Goal: Task Accomplishment & Management: Complete application form

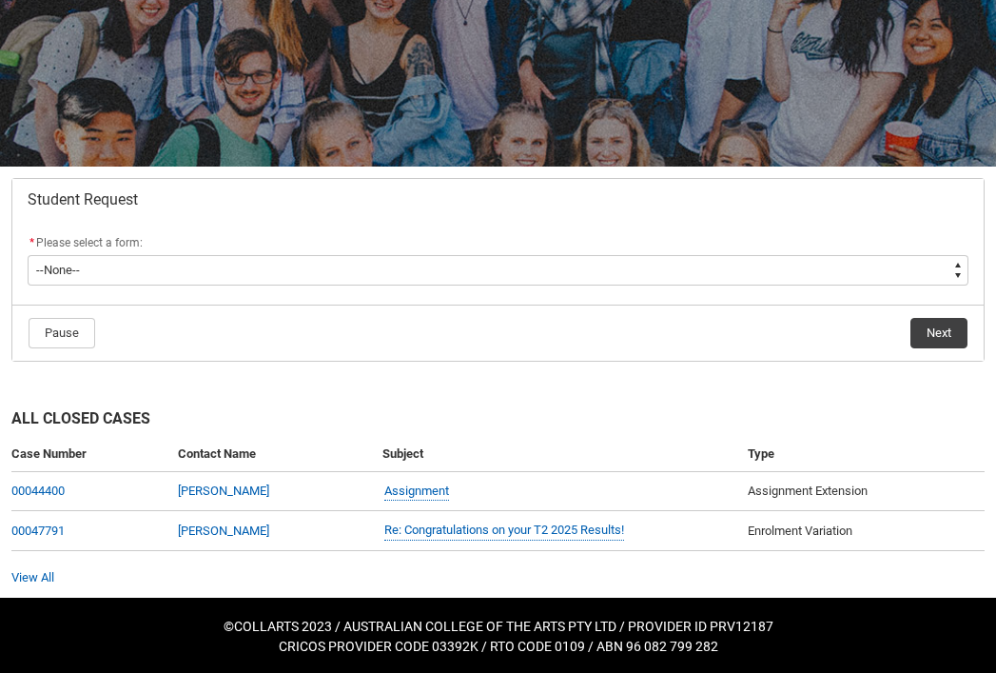
scroll to position [213, 0]
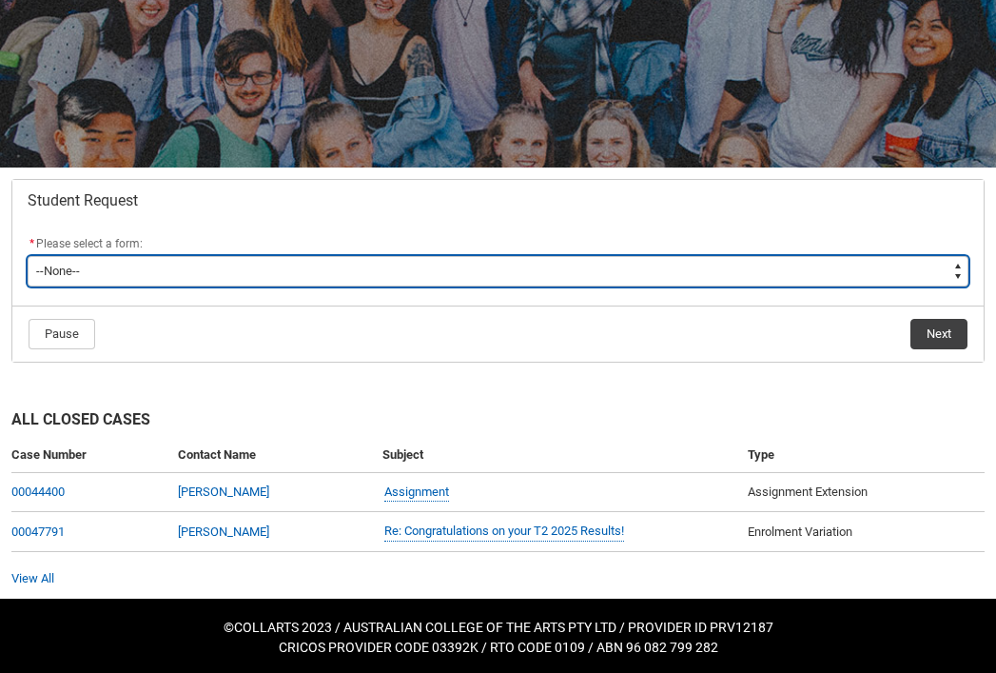
type lightning-select "Enrolment_Variation_Choice"
select select "Enrolment_Variation_Choice"
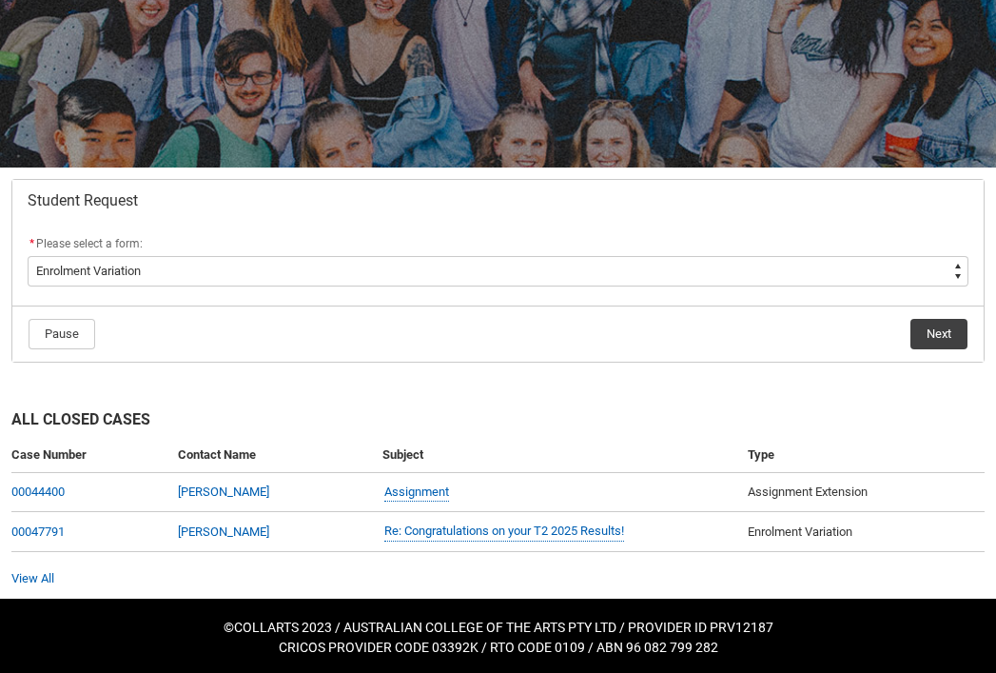
click at [937, 338] on button "Next" at bounding box center [939, 334] width 57 height 30
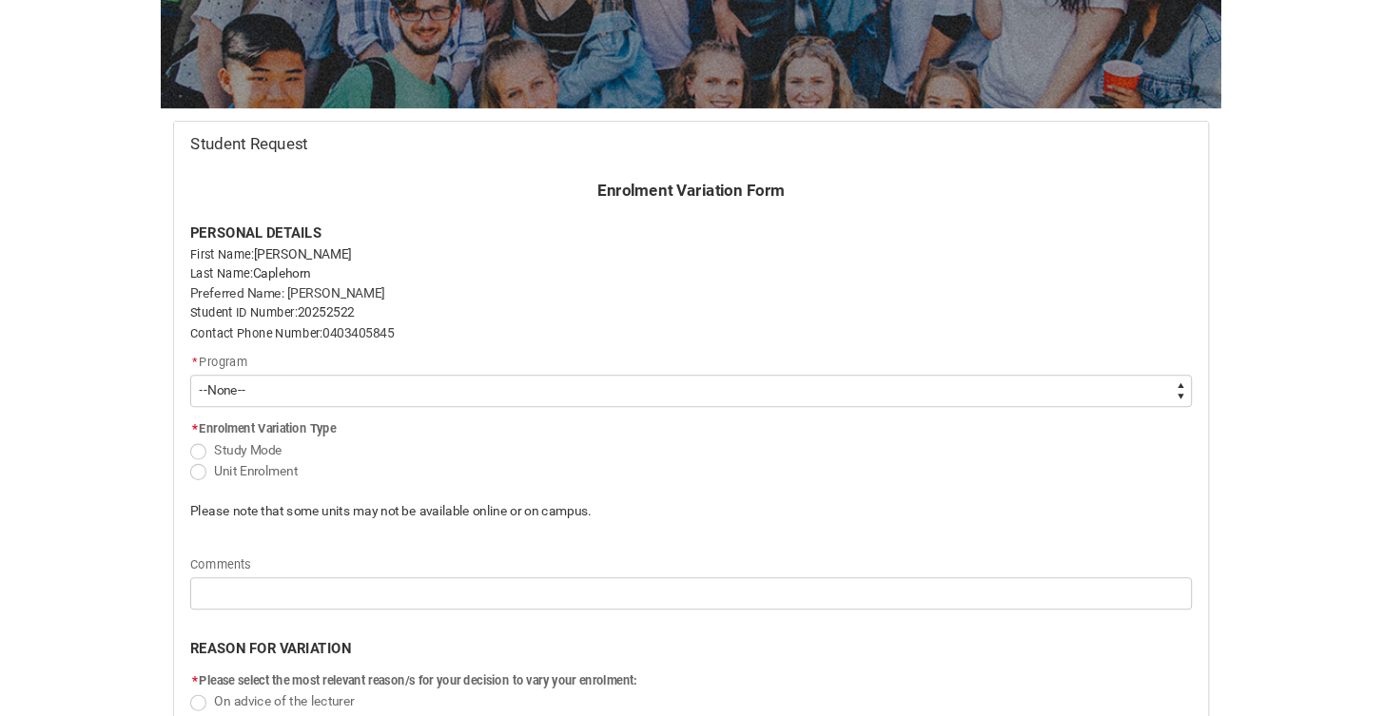
scroll to position [297, 0]
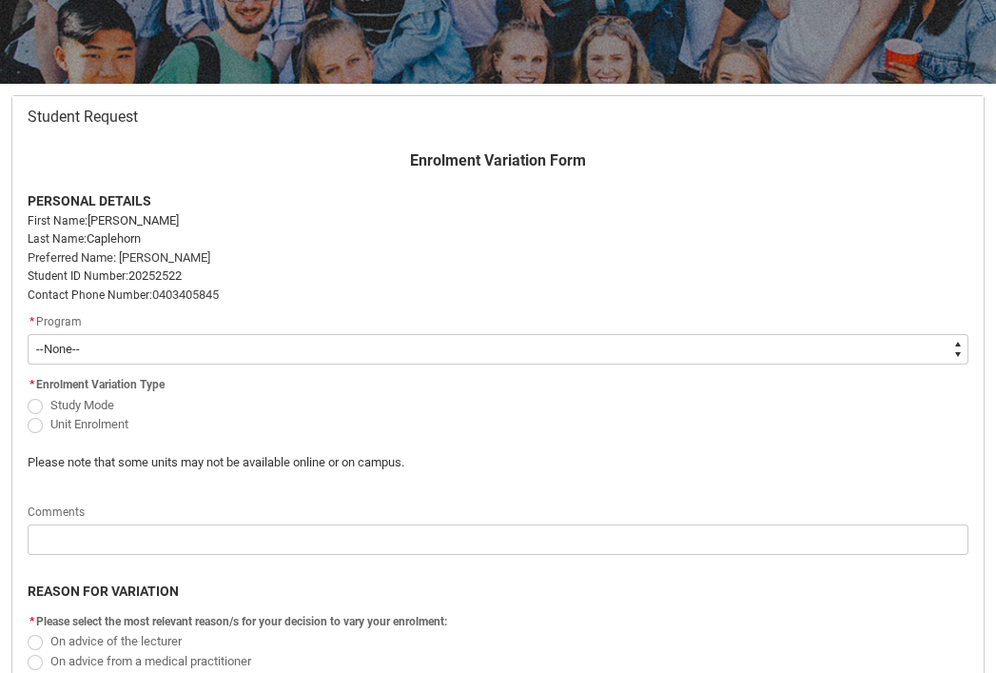
type lightning-select "recordPicklist_ProgramEnrollment.a0jOZ00000333UHYAY"
select select "recordPicklist_ProgramEnrollment.a0jOZ00000333UHYAY"
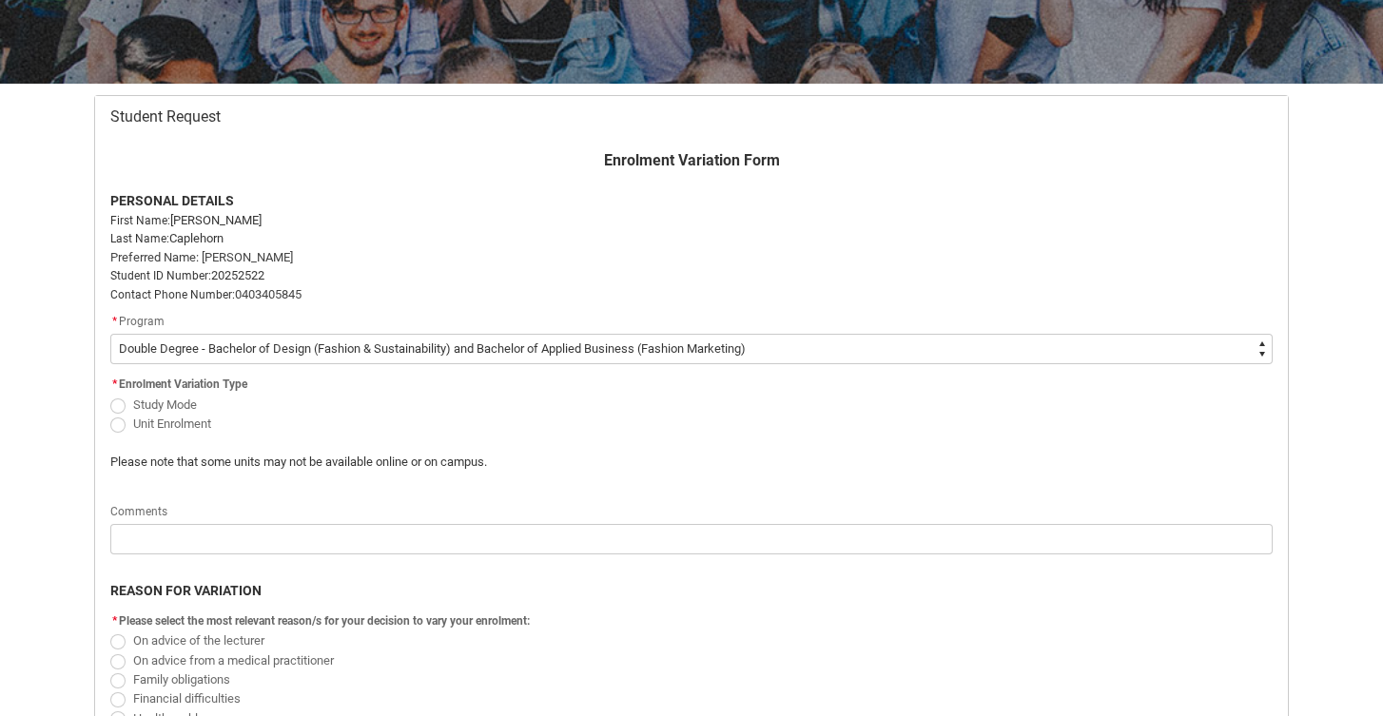
click at [119, 402] on span "Redu_Student_Request flow" at bounding box center [117, 406] width 15 height 15
click at [110, 395] on input "Study Mode" at bounding box center [109, 394] width 1 height 1
radio input "true"
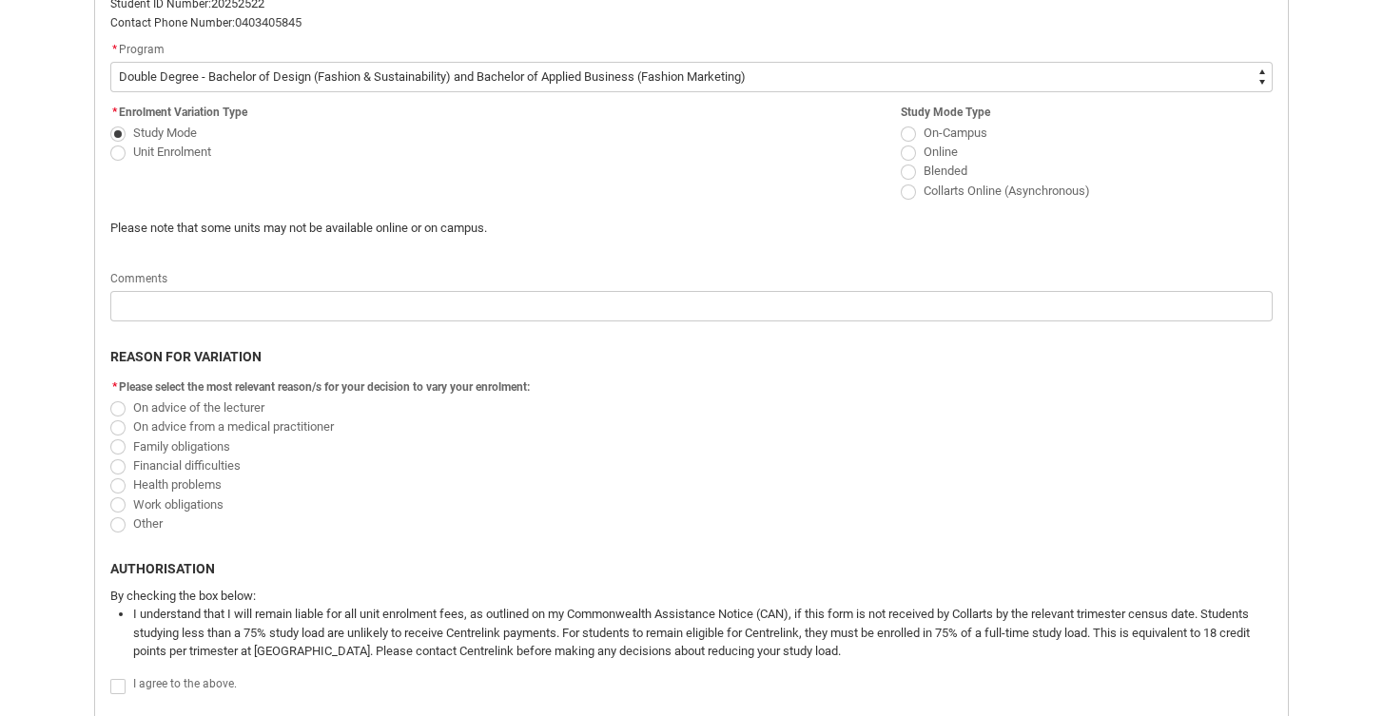
scroll to position [570, 0]
click at [117, 517] on span "Redu_Student_Request flow" at bounding box center [117, 524] width 15 height 15
click at [110, 513] on input "Other" at bounding box center [109, 512] width 1 height 1
radio input "true"
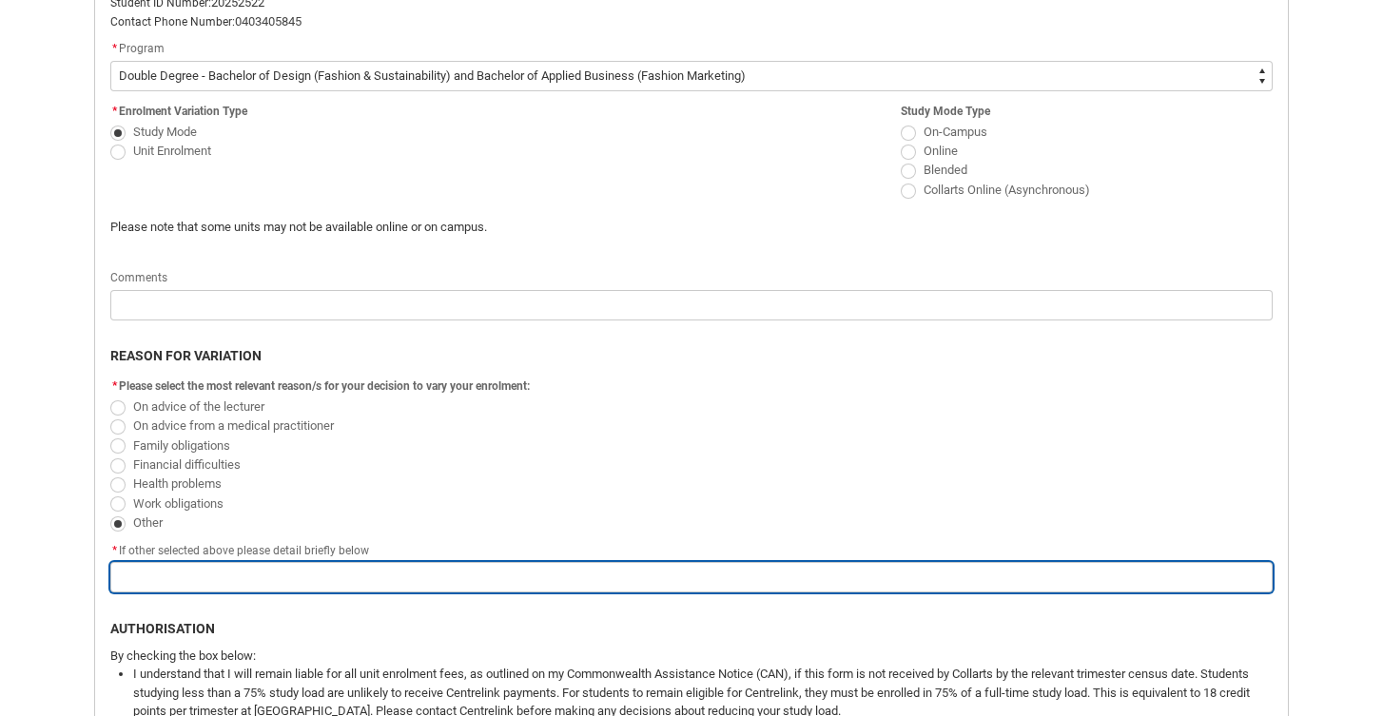
click at [162, 576] on input "Redu_Student_Request flow" at bounding box center [691, 577] width 1163 height 30
type lightning-primitive-input-simple "d"
type input "d"
type lightning-primitive-input-simple "du"
type input "du"
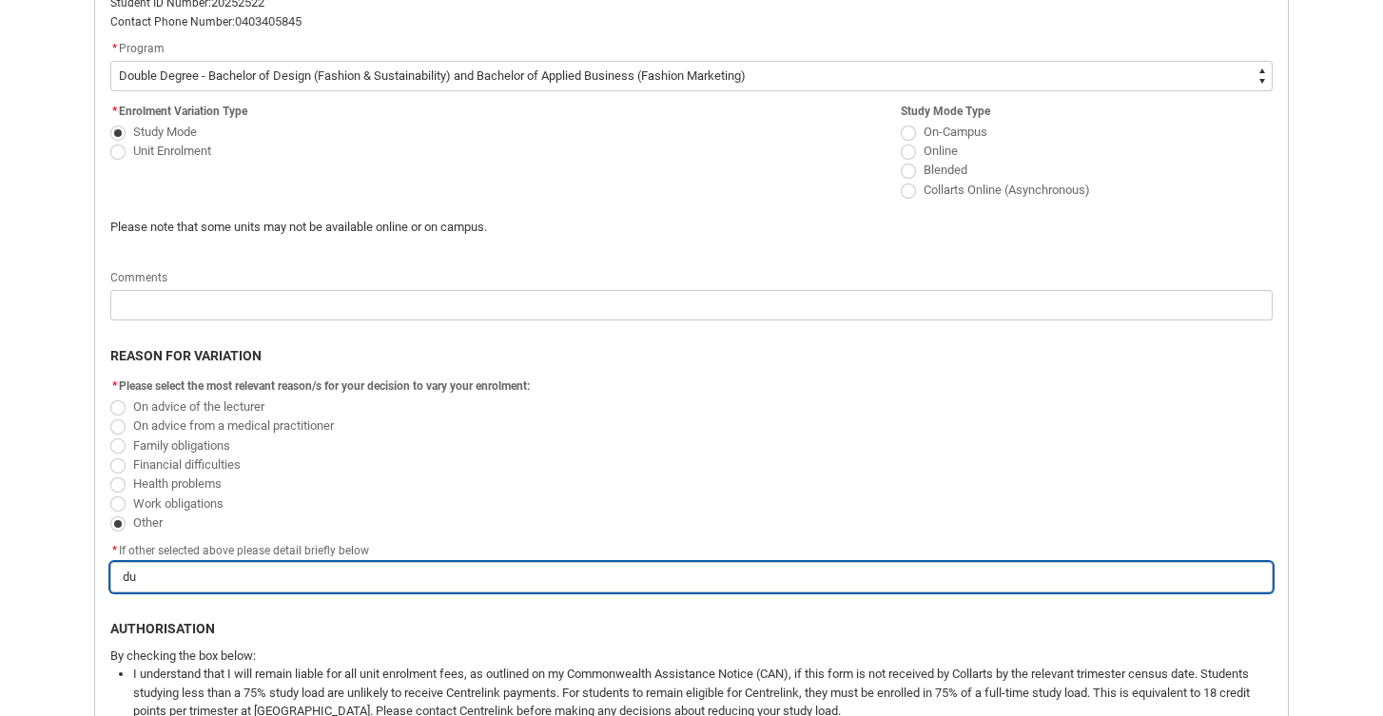
type lightning-primitive-input-simple "due"
type input "due"
type lightning-primitive-input-simple "due"
type input "due"
type lightning-primitive-input-simple "due t"
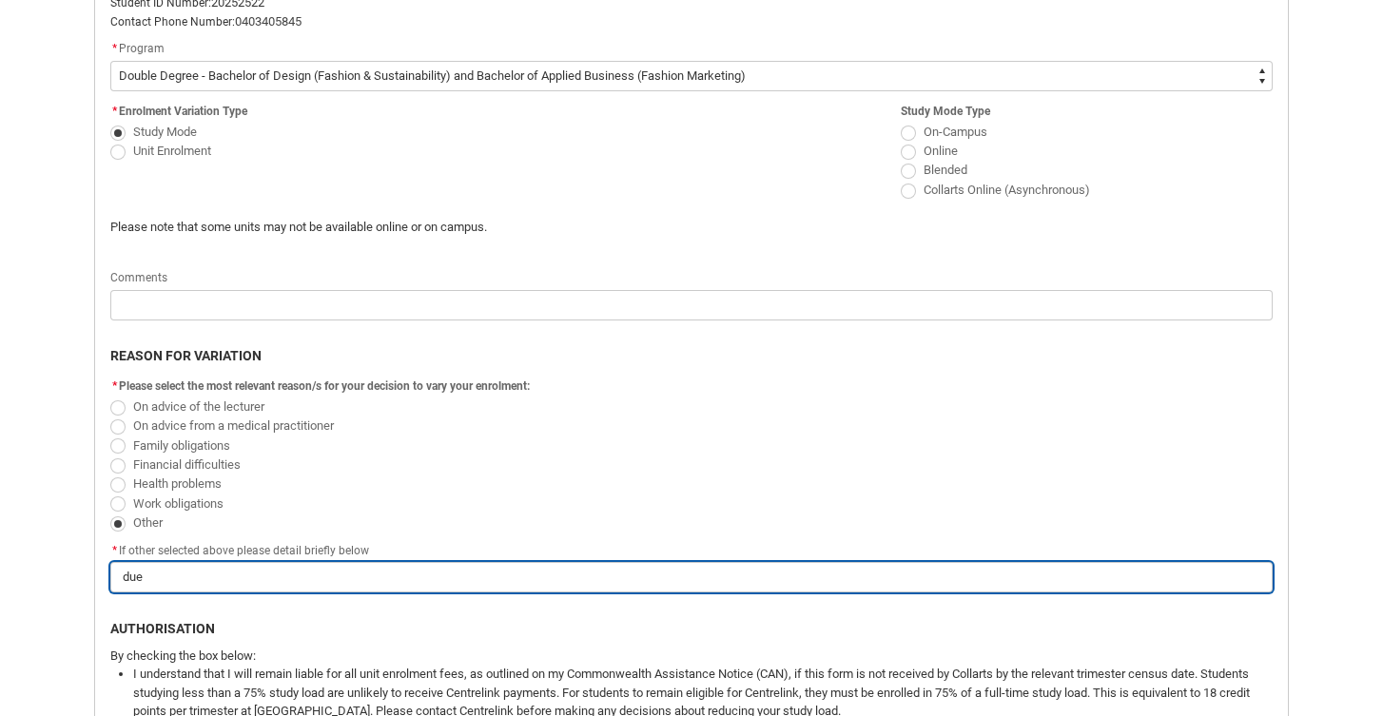
type input "due t"
type lightning-primitive-input-simple "due to"
type input "due to"
type lightning-primitive-input-simple "due to"
type input "due to"
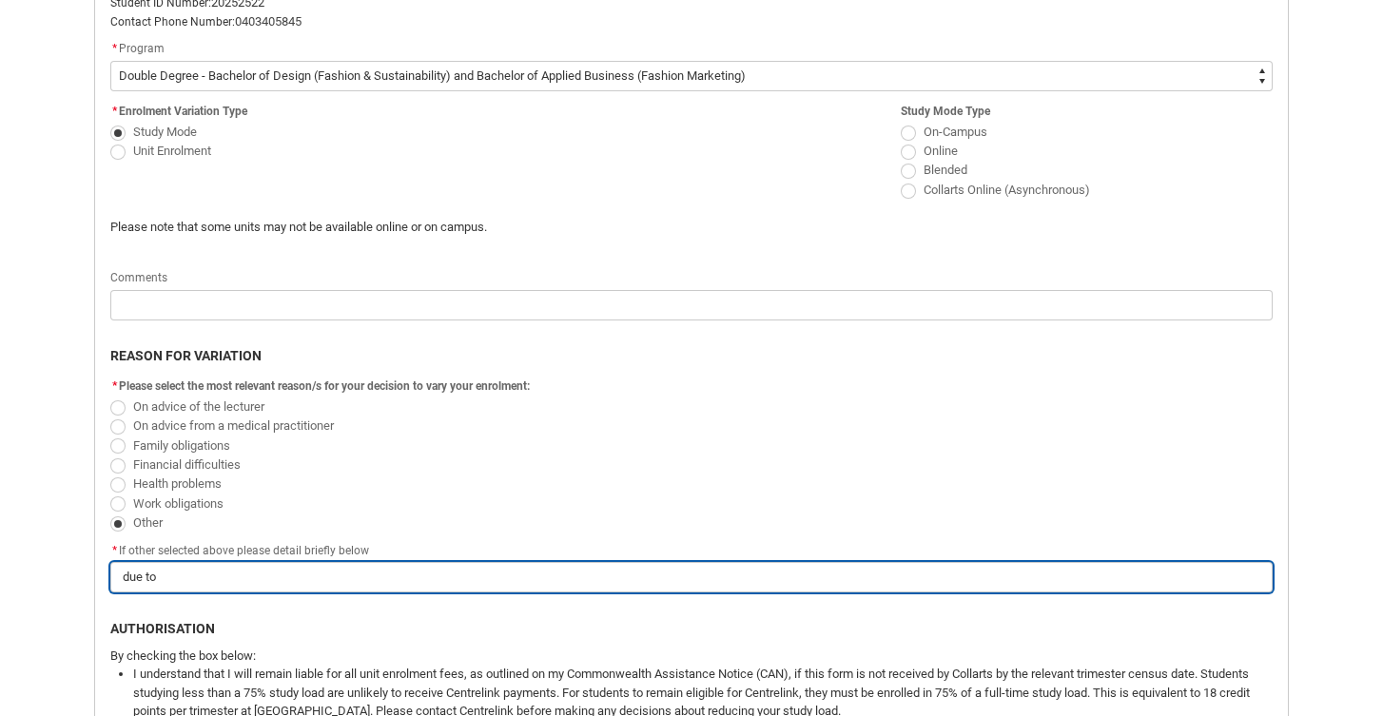
type lightning-primitive-input-simple "due to t"
type input "due to t"
type lightning-primitive-input-simple "due to tr"
type input "due to tr"
type lightning-primitive-input-simple "due to tra"
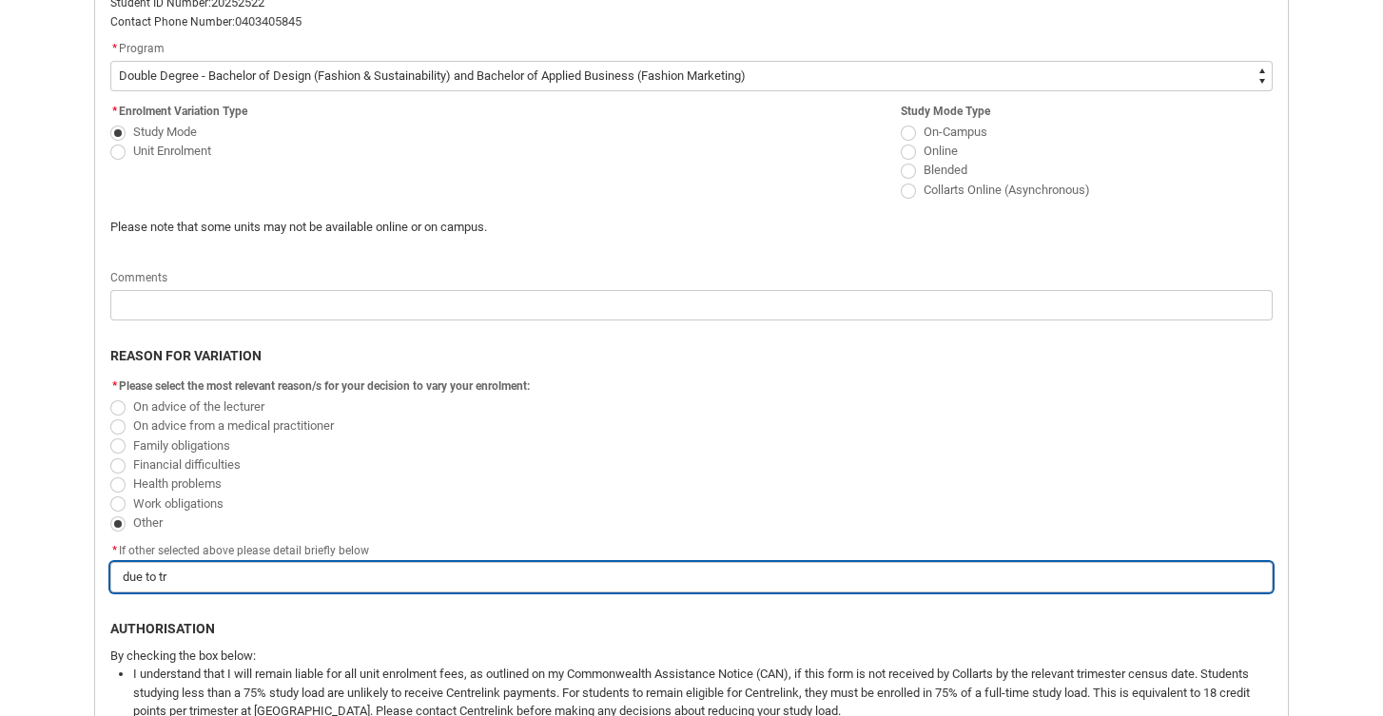
type input "due to tra"
type lightning-primitive-input-simple "due to [PERSON_NAME]"
type input "due to [PERSON_NAME]"
type lightning-primitive-input-simple "due to trans"
type input "due to trans"
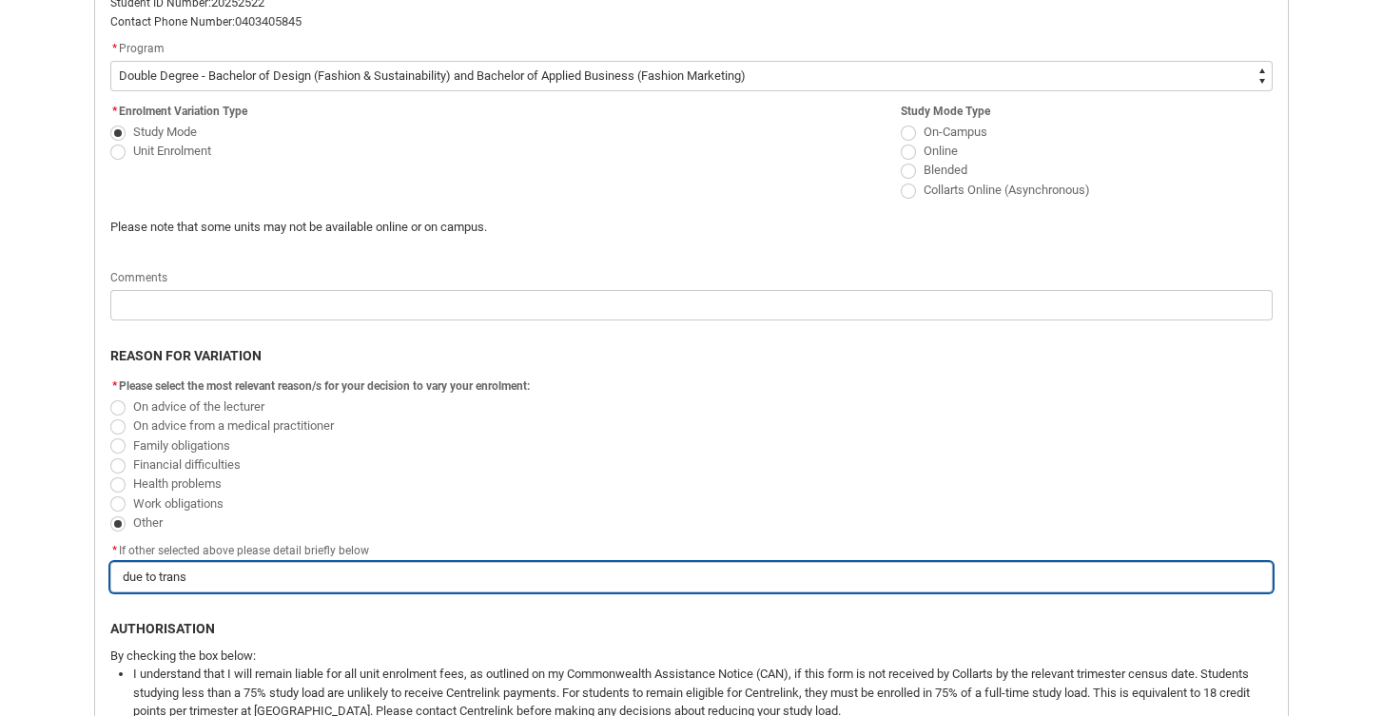
type lightning-primitive-input-simple "due to transf"
type input "due to transf"
type lightning-primitive-input-simple "due to trans"
type input "due to trans"
type lightning-primitive-input-simple "due to [PERSON_NAME]"
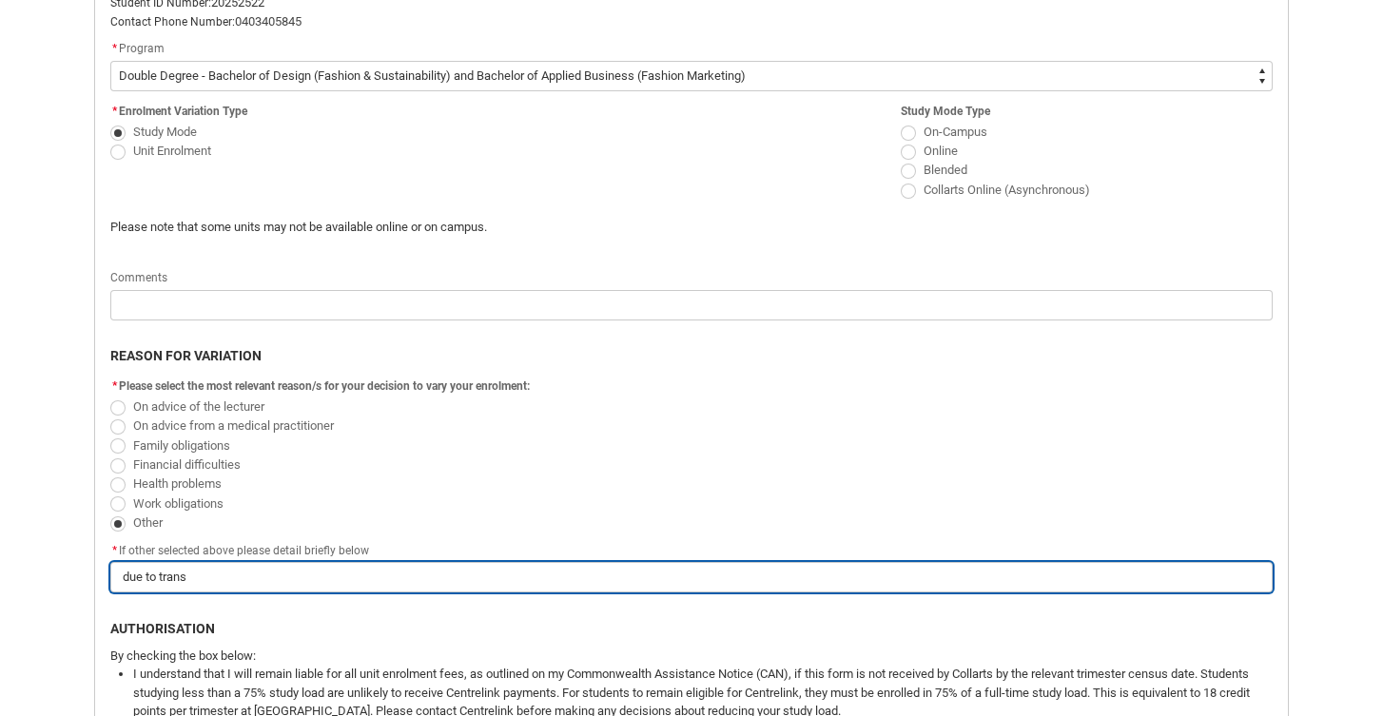
type input "due to [PERSON_NAME]"
type lightning-primitive-input-simple "due to tra"
type input "due to tra"
type lightning-primitive-input-simple "due to tr"
type input "due to tr"
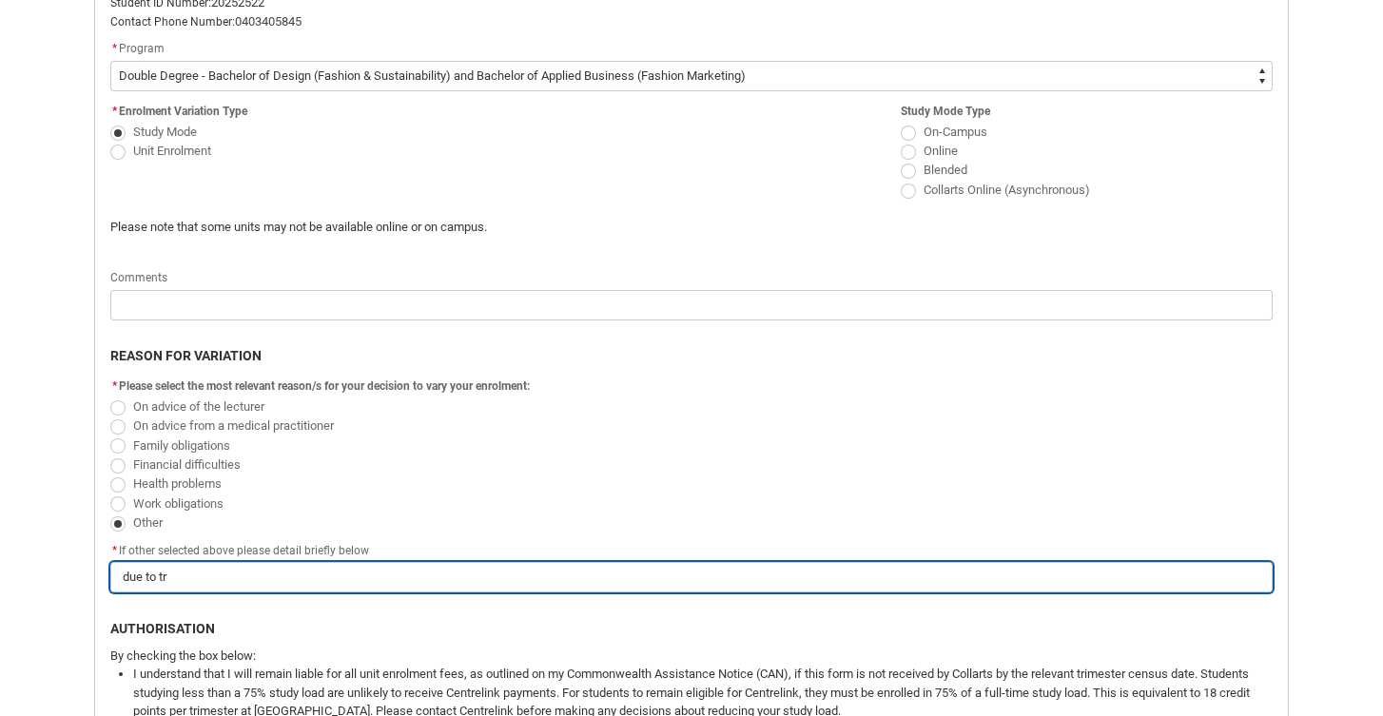
type lightning-primitive-input-simple "due to t"
type input "due to t"
type lightning-primitive-input-simple "due to"
type input "due to"
type lightning-primitive-input-simple "due to"
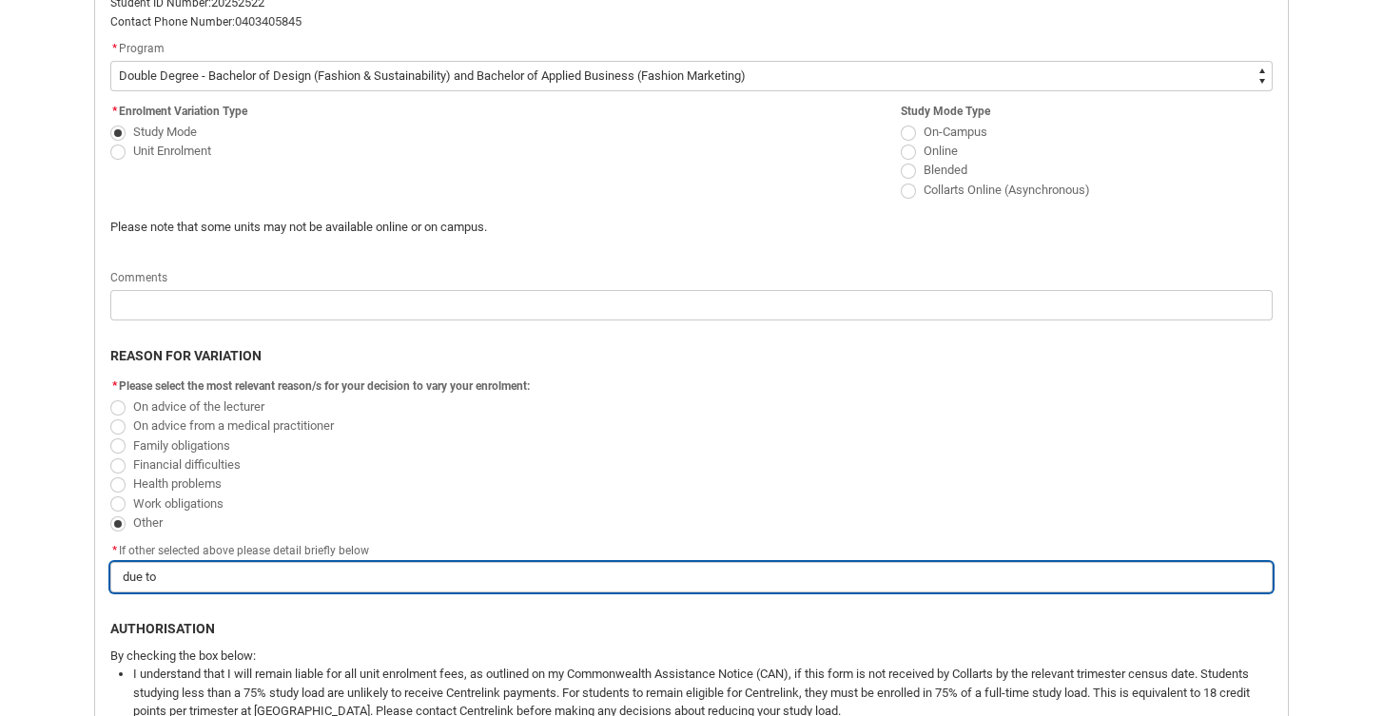
type input "due to"
type lightning-primitive-input-simple "due t"
type input "due t"
type lightning-primitive-input-simple "due"
type input "due"
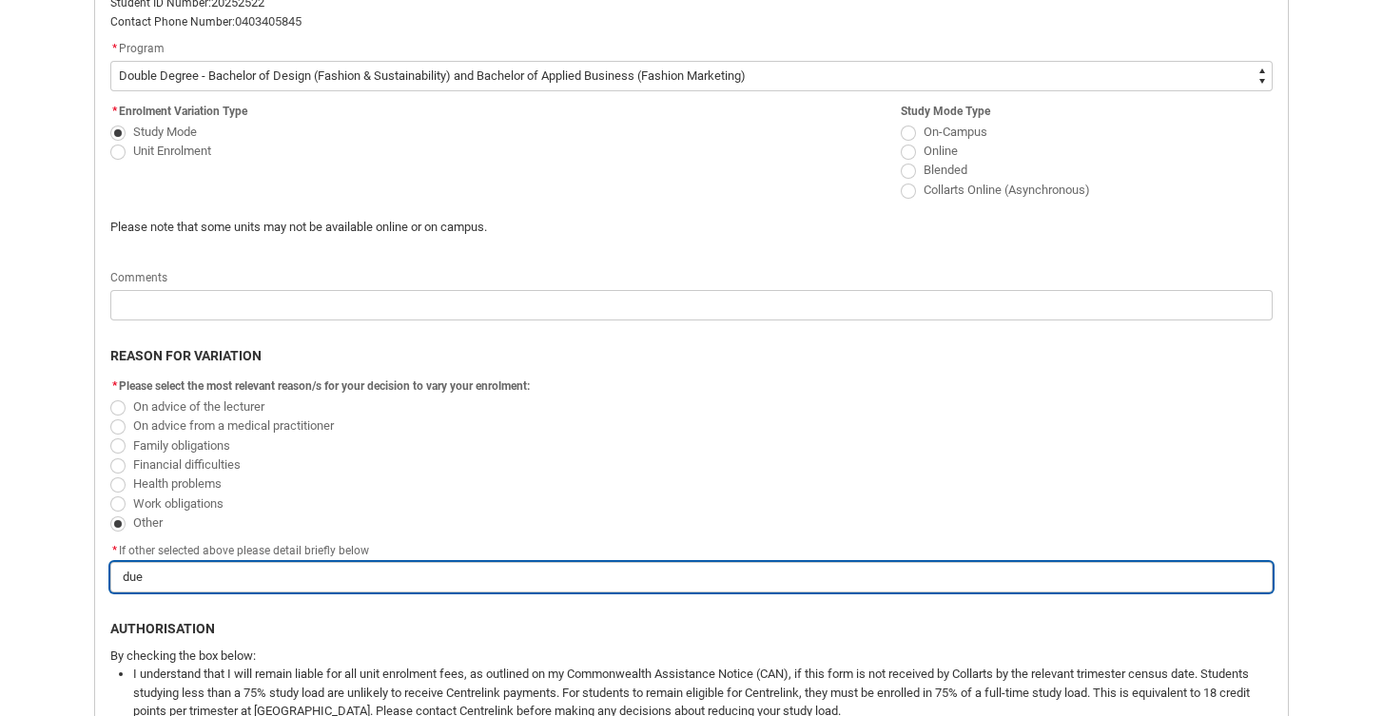
type lightning-primitive-input-simple "due"
type input "due"
type lightning-primitive-input-simple "du"
type input "du"
type lightning-primitive-input-simple "d"
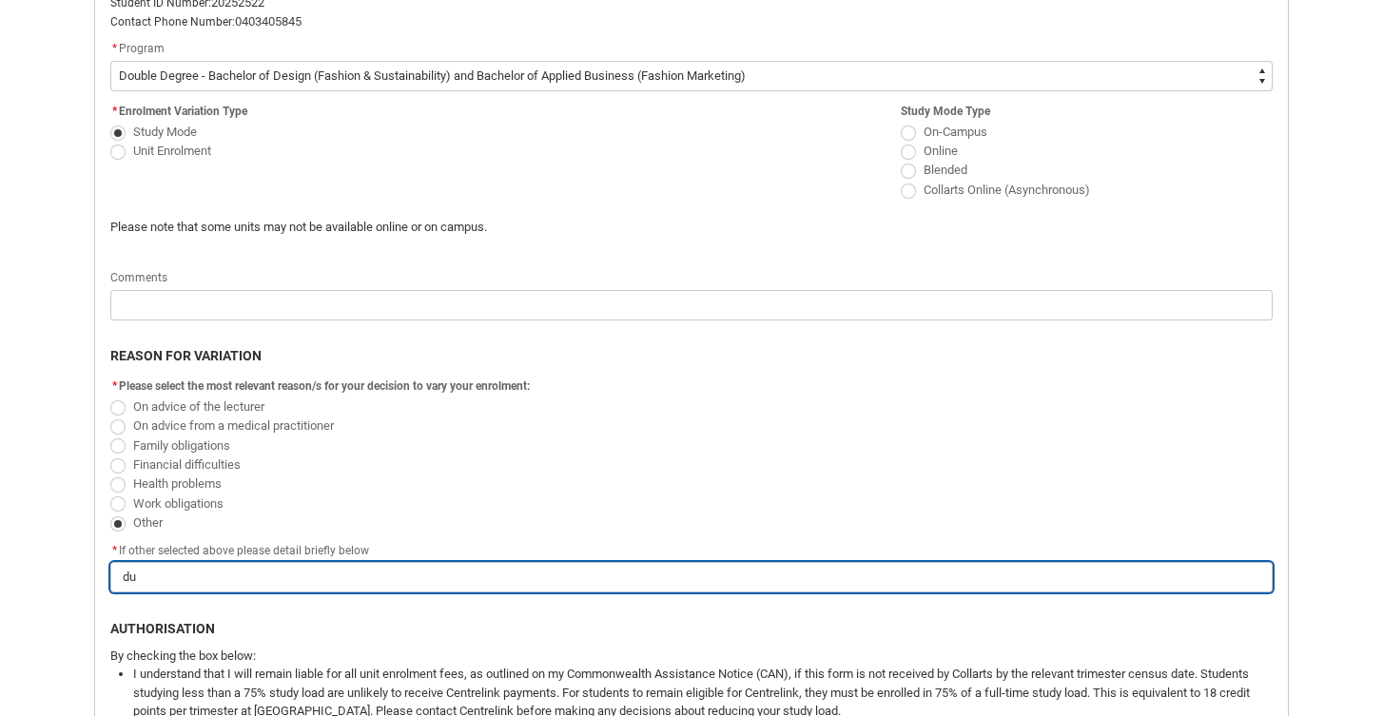
type input "d"
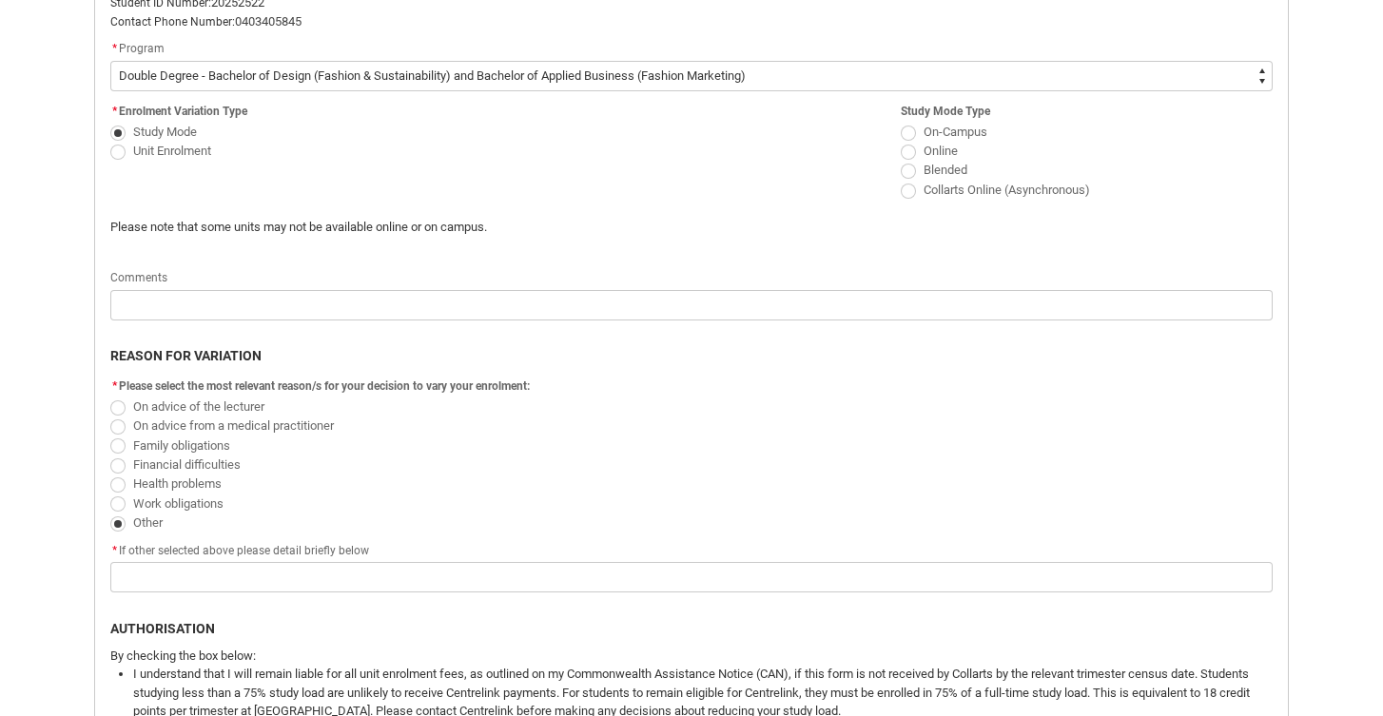
click at [123, 497] on span "Redu_Student_Request flow" at bounding box center [117, 504] width 15 height 15
click at [110, 494] on input "Work obligations" at bounding box center [109, 493] width 1 height 1
radio input "true"
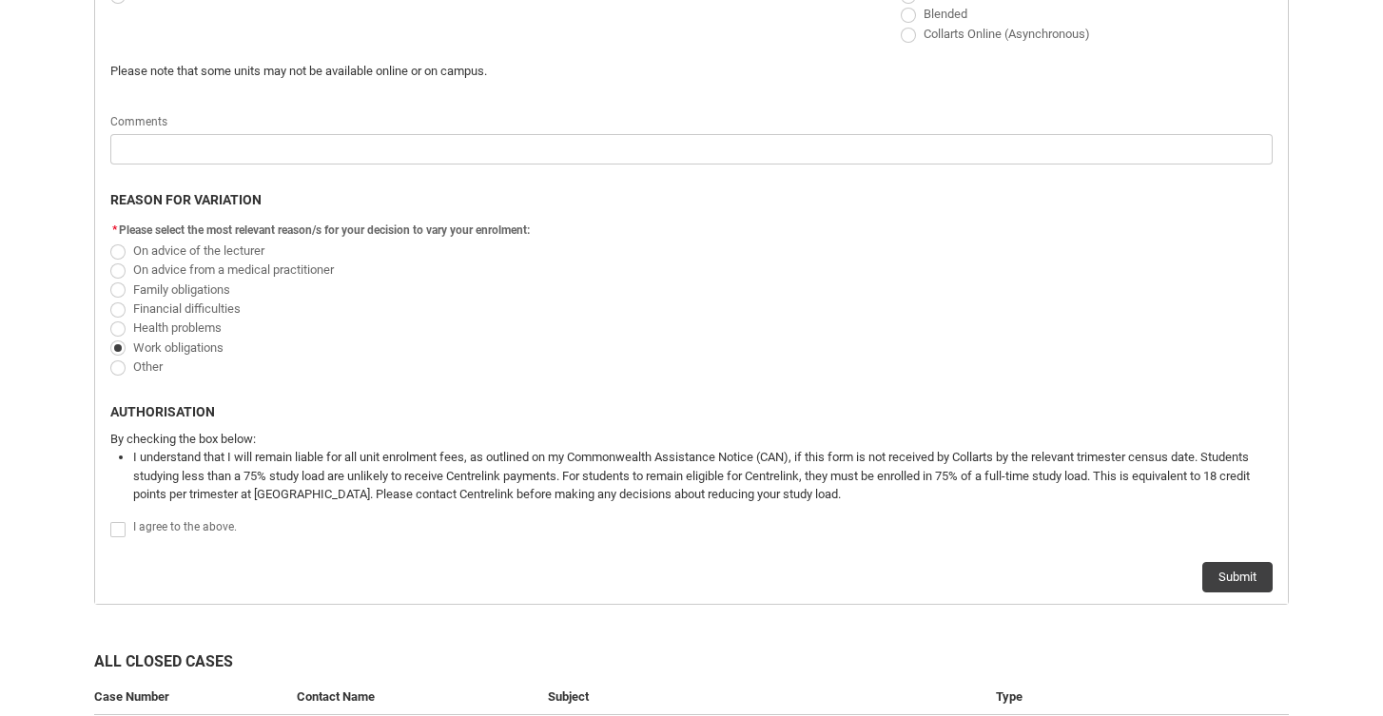
scroll to position [733, 0]
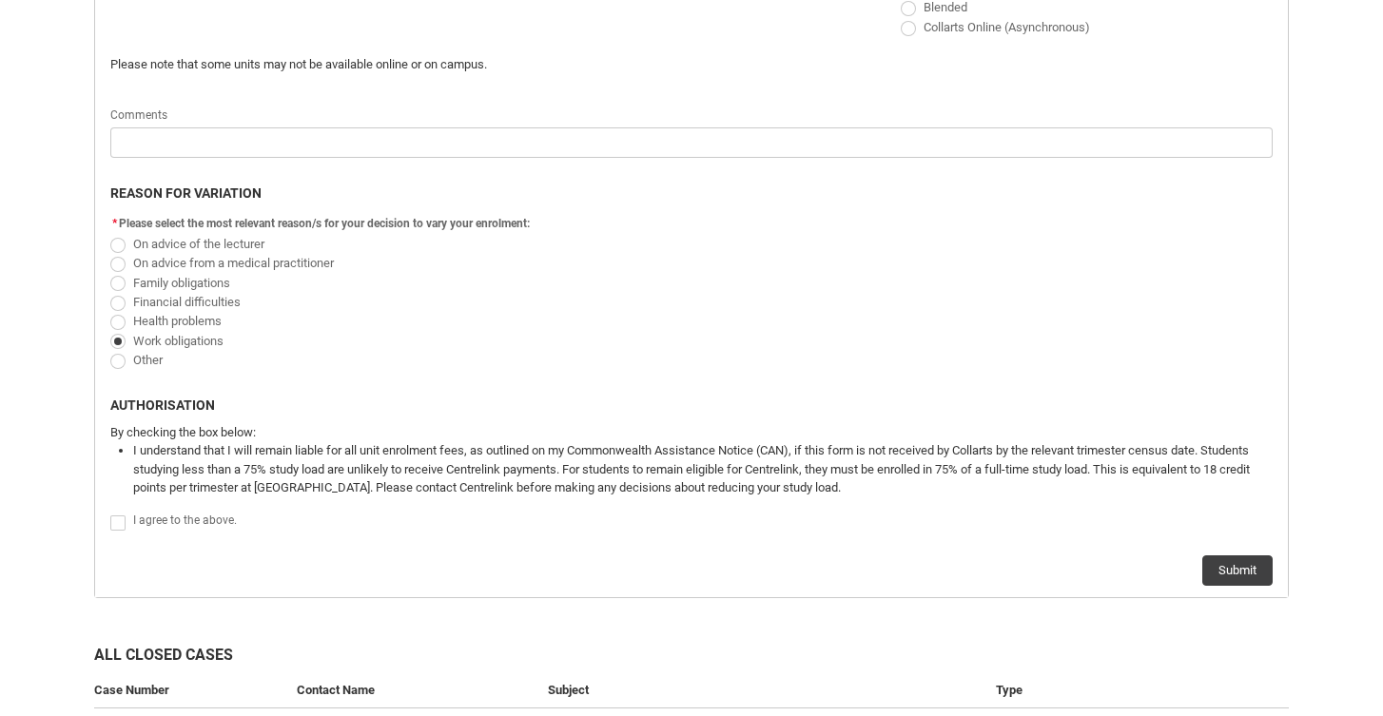
click at [120, 516] on span "Redu_Student_Request flow" at bounding box center [117, 523] width 15 height 15
click at [110, 512] on input "Redu_Student_Request flow" at bounding box center [109, 512] width 1 height 1
type lightning-input "true"
checkbox input "true"
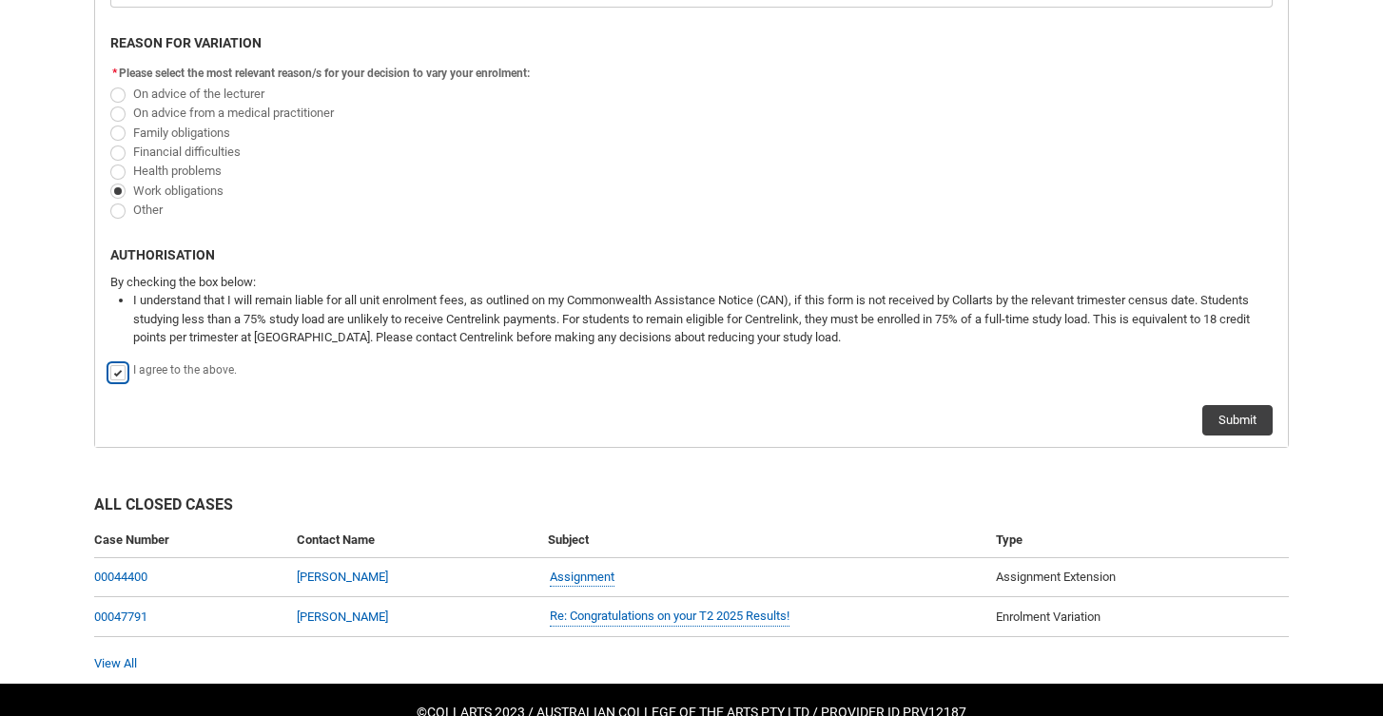
scroll to position [885, 0]
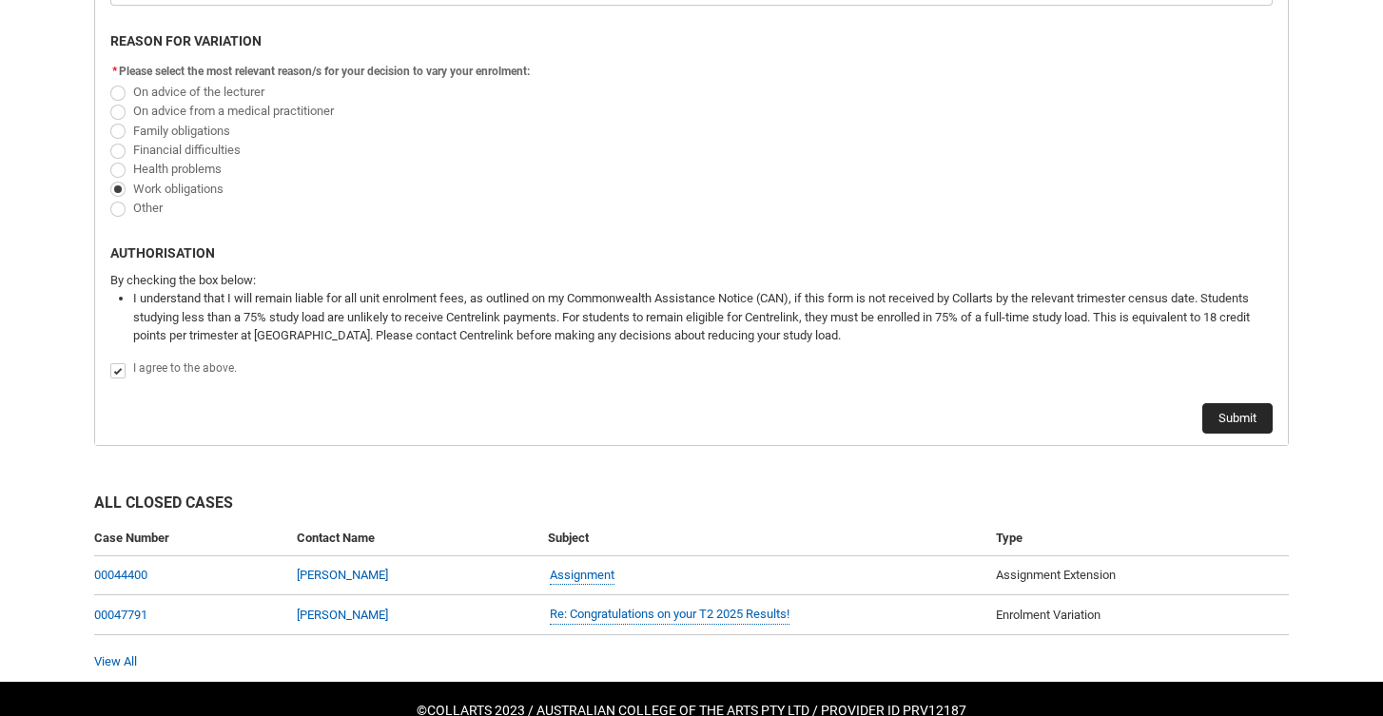
click at [995, 415] on button "Submit" at bounding box center [1238, 418] width 70 height 30
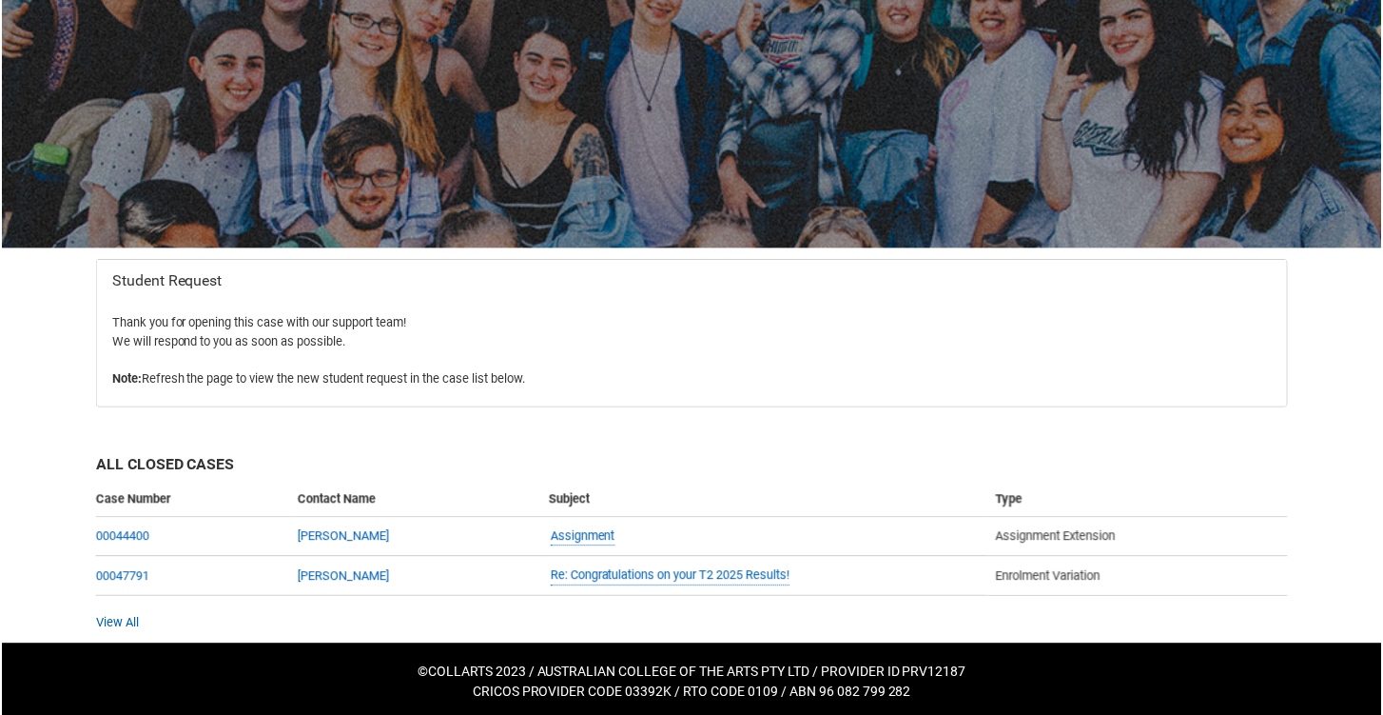
scroll to position [130, 0]
